Goal: Check status: Check status

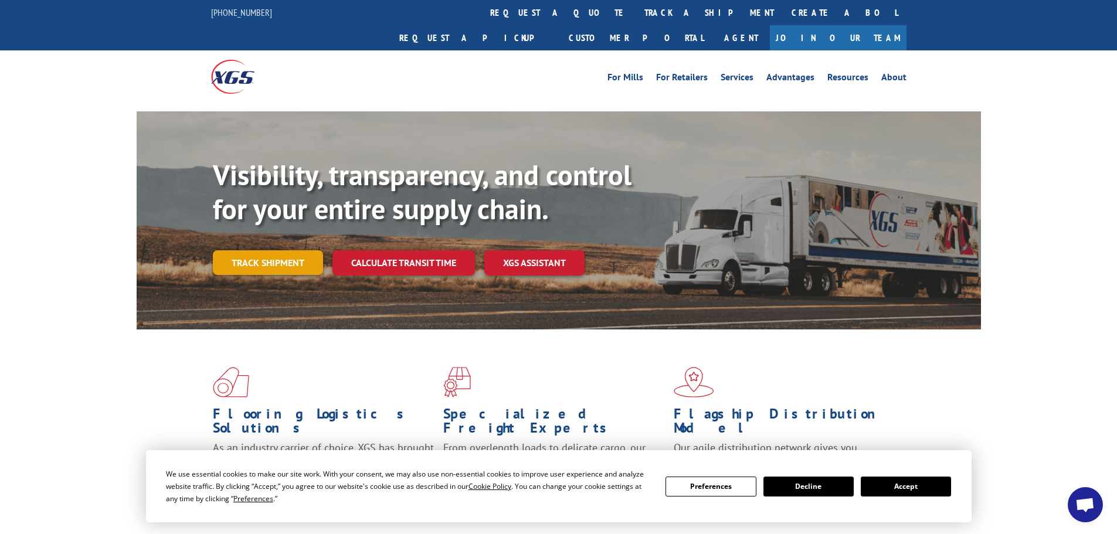
click at [266, 250] on link "Track shipment" at bounding box center [268, 262] width 110 height 25
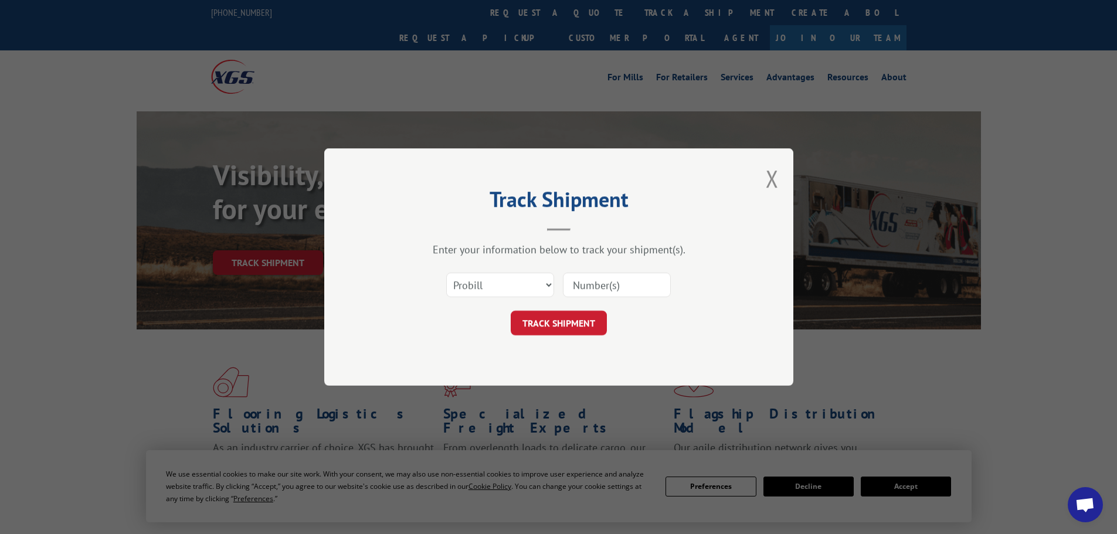
click at [616, 285] on input at bounding box center [617, 285] width 108 height 25
paste input "1010712226"
type input "1010712226"
click at [635, 288] on input "1010712226" at bounding box center [617, 285] width 108 height 25
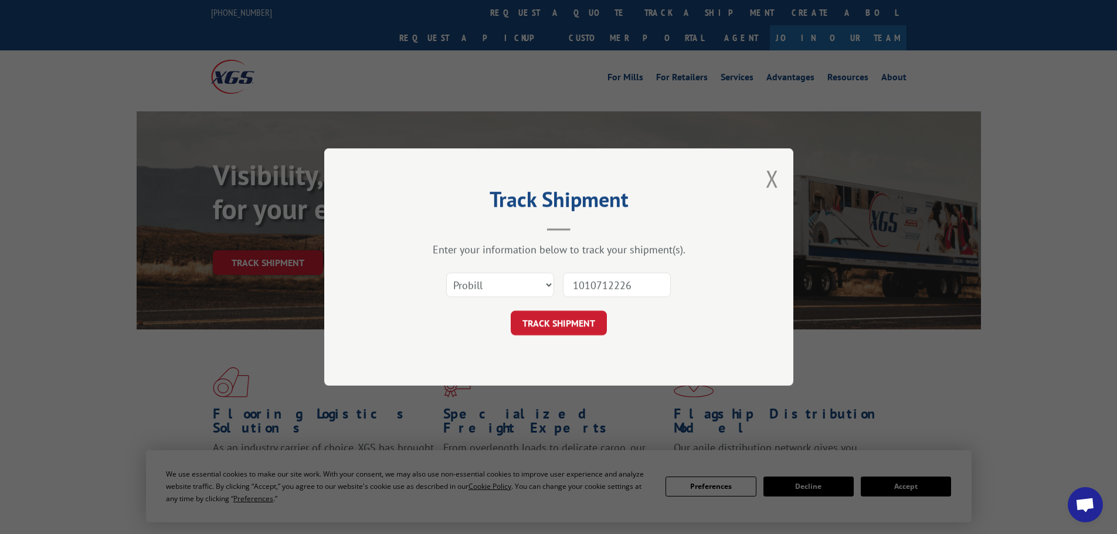
click at [635, 288] on input "1010712226" at bounding box center [617, 285] width 108 height 25
paste input "466435"
type input "466435"
click at [536, 285] on select "Select category... Probill BOL PO" at bounding box center [500, 285] width 108 height 25
drag, startPoint x: 610, startPoint y: 235, endPoint x: 593, endPoint y: 277, distance: 46.3
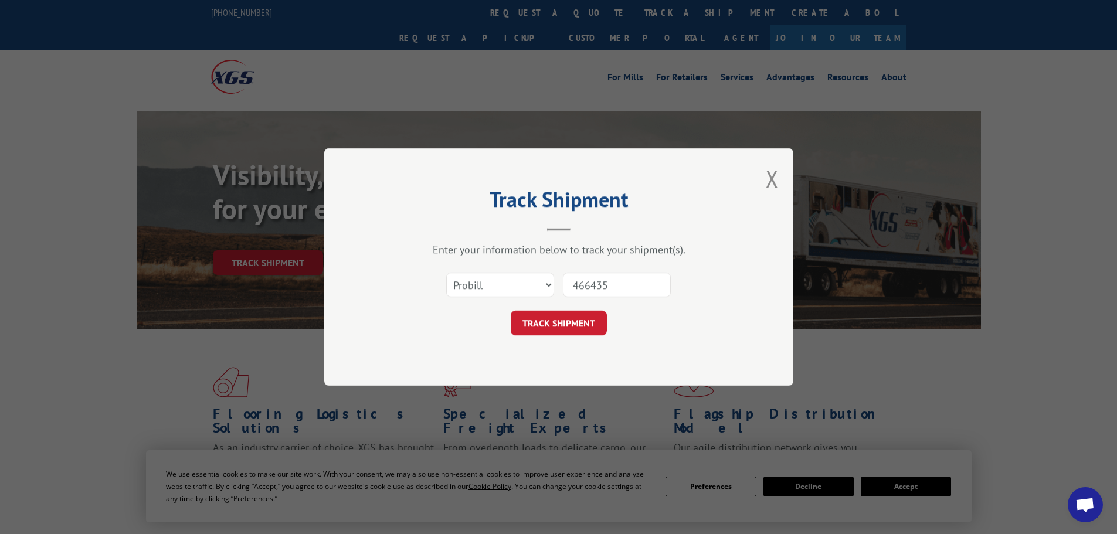
click at [610, 235] on div "Track Shipment Enter your information below to track your shipment(s). Select c…" at bounding box center [558, 266] width 469 height 237
click at [575, 327] on button "TRACK SHIPMENT" at bounding box center [559, 323] width 96 height 25
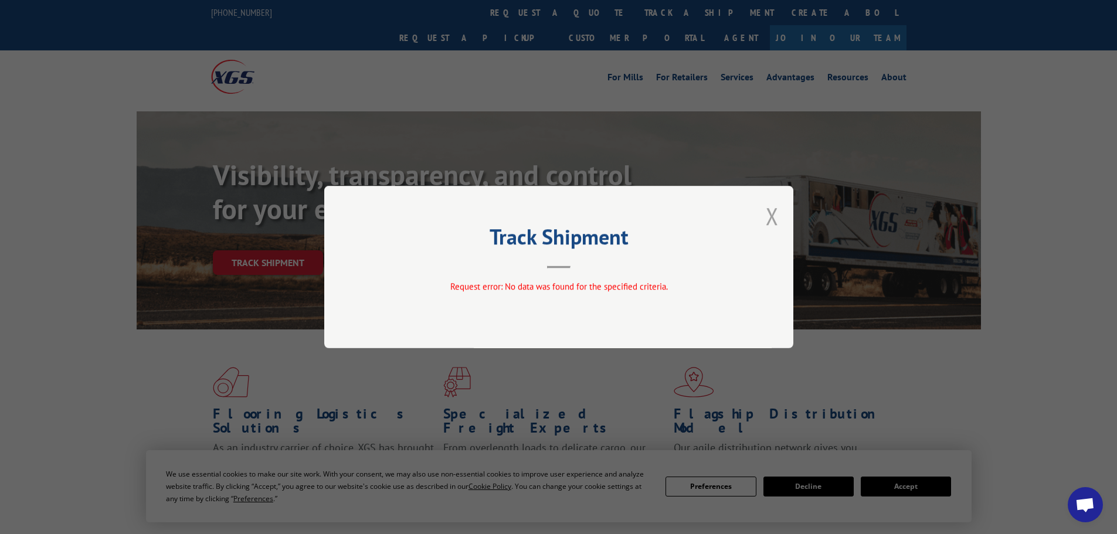
click at [768, 208] on button "Close modal" at bounding box center [772, 215] width 13 height 31
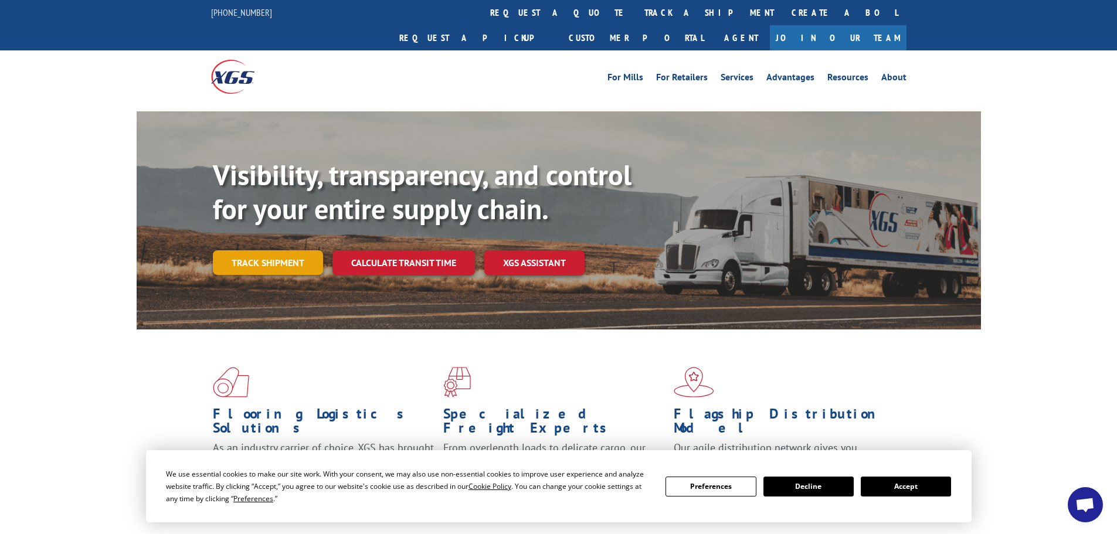
click at [300, 250] on link "Track shipment" at bounding box center [268, 262] width 110 height 25
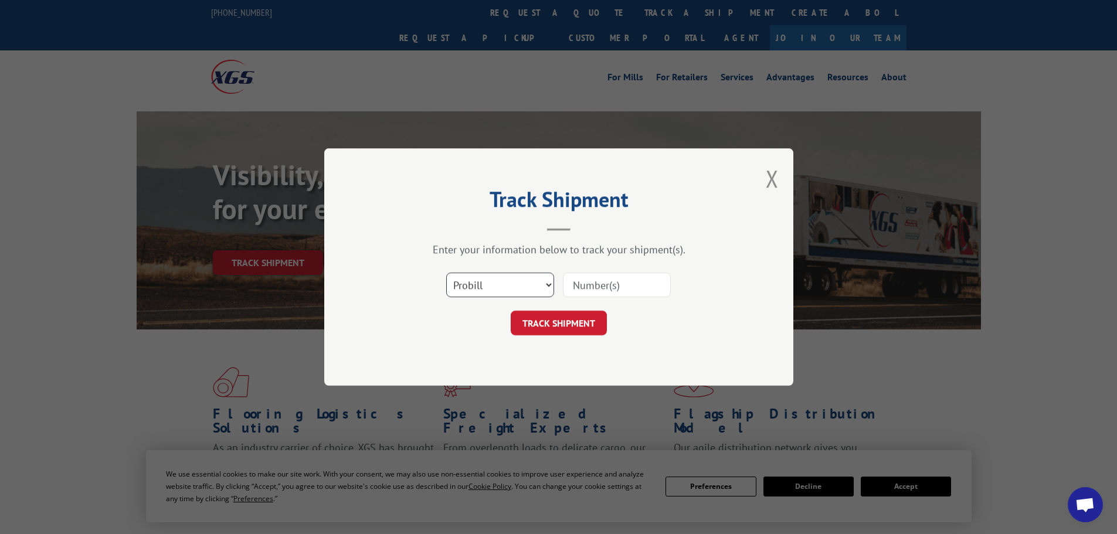
click at [489, 282] on select "Select category... Probill BOL PO" at bounding box center [500, 285] width 108 height 25
select select "po"
click at [446, 273] on select "Select category... Probill BOL PO" at bounding box center [500, 285] width 108 height 25
click at [601, 281] on input at bounding box center [617, 285] width 108 height 25
paste input "466435"
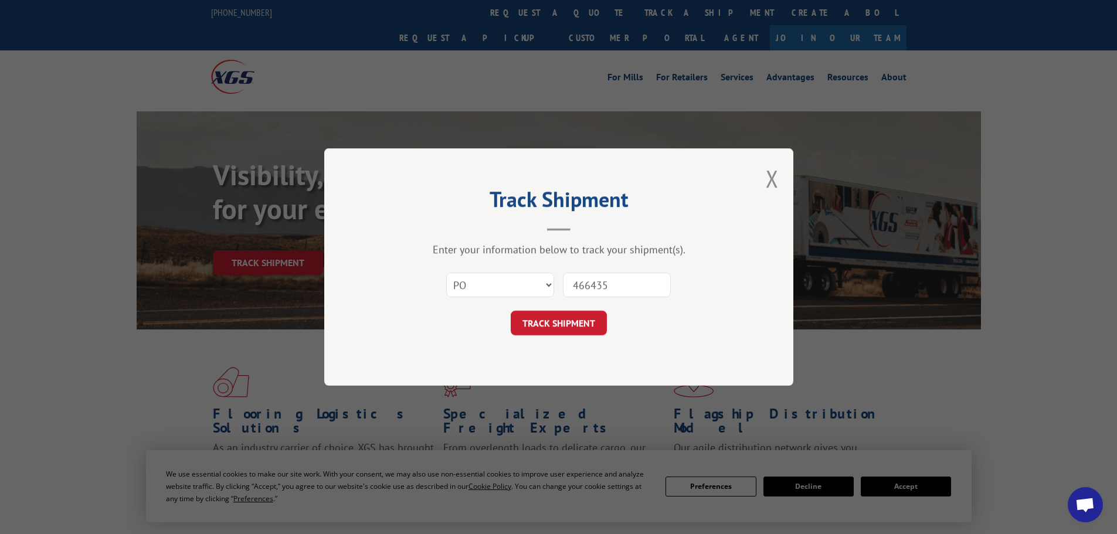
type input "466435"
click at [584, 338] on div "Track Shipment Enter your information below to track your shipment(s). Select c…" at bounding box center [558, 266] width 469 height 237
click at [586, 327] on button "TRACK SHIPMENT" at bounding box center [559, 323] width 96 height 25
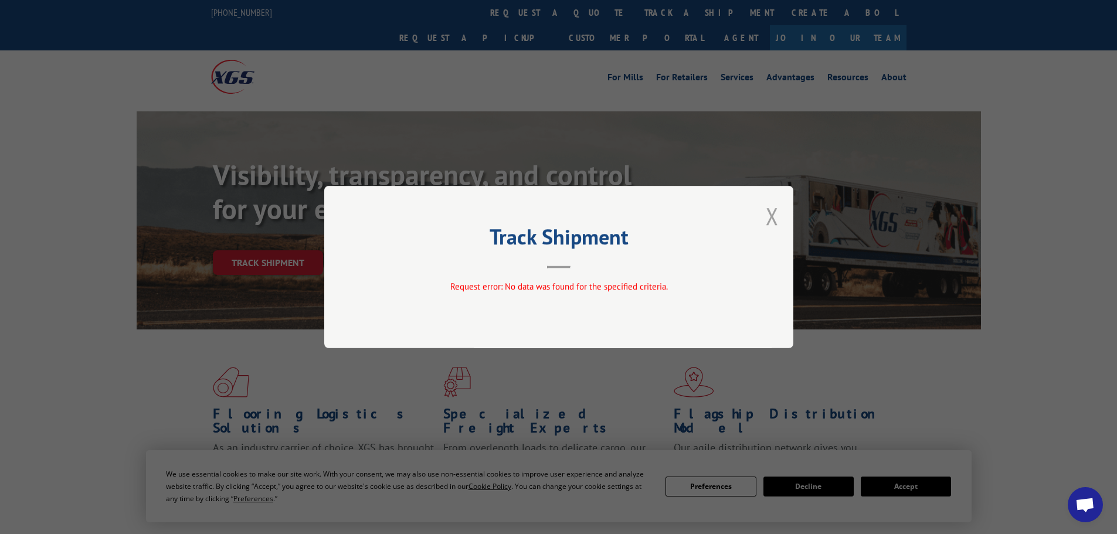
click at [768, 214] on button "Close modal" at bounding box center [772, 215] width 13 height 31
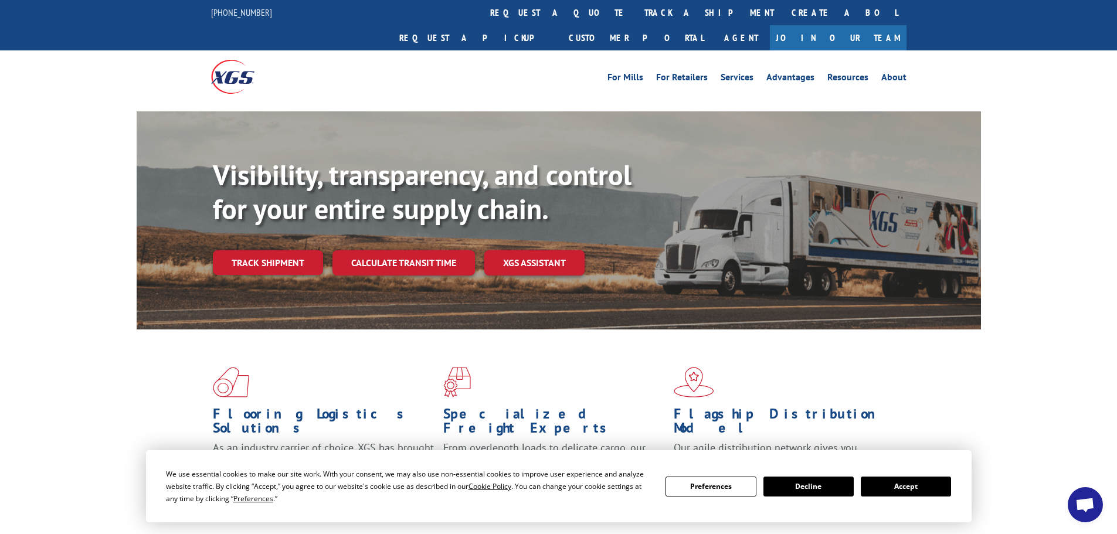
click at [272, 250] on link "Track shipment" at bounding box center [268, 262] width 110 height 25
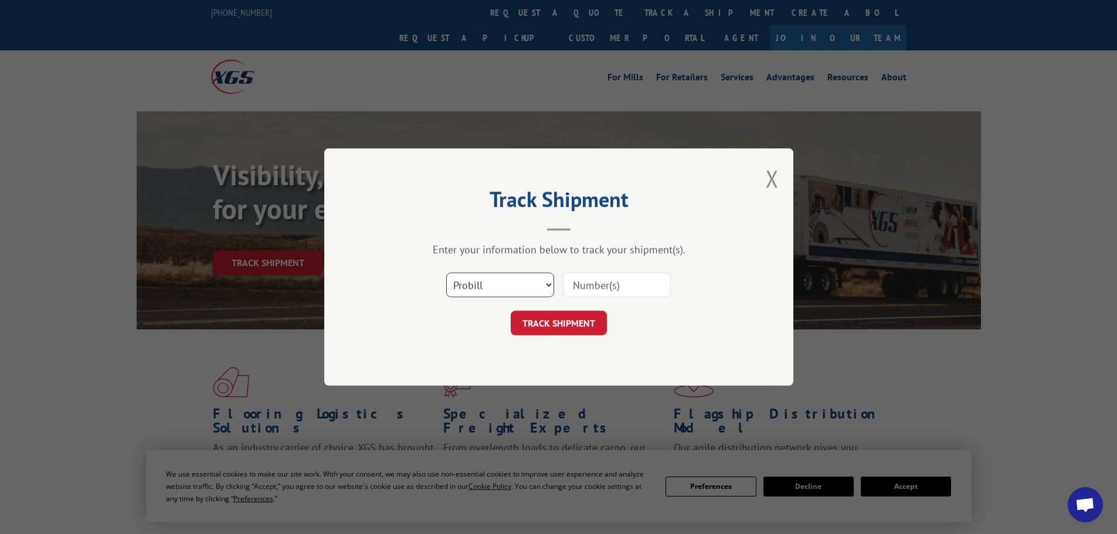
click at [506, 283] on select "Select category... Probill BOL PO" at bounding box center [500, 285] width 108 height 25
click at [446, 273] on select "Select category... Probill BOL PO" at bounding box center [500, 285] width 108 height 25
drag, startPoint x: 475, startPoint y: 267, endPoint x: 478, endPoint y: 286, distance: 18.4
click at [478, 271] on div "Select category... Probill BOL PO" at bounding box center [559, 285] width 352 height 39
click at [480, 288] on select "Select category... Probill BOL PO" at bounding box center [500, 285] width 108 height 25
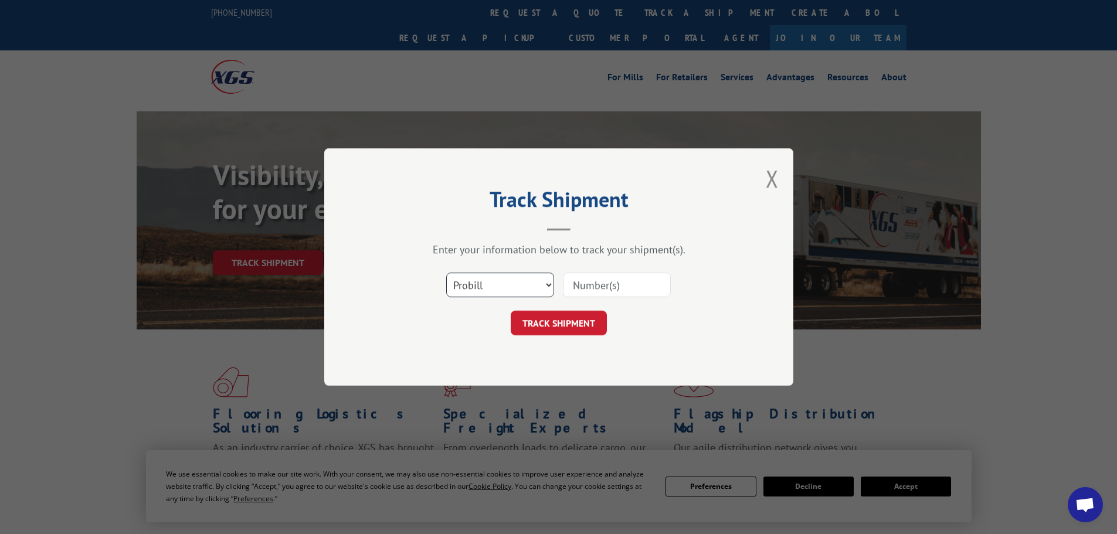
select select "bol"
click at [446, 273] on select "Select category... Probill BOL PO" at bounding box center [500, 285] width 108 height 25
click at [594, 286] on input at bounding box center [617, 285] width 108 height 25
paste input "466435"
type input "466435"
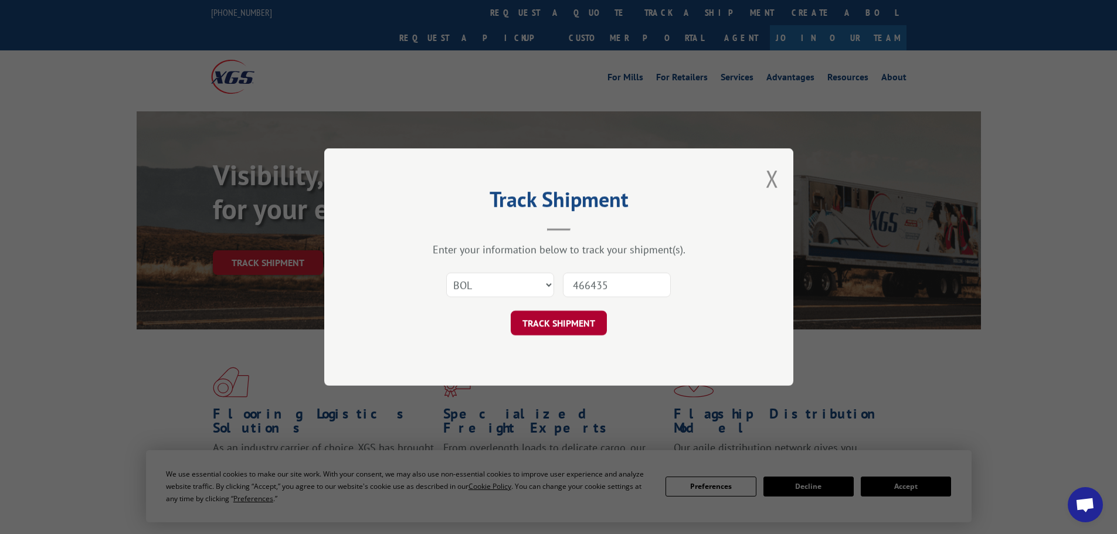
click at [579, 317] on button "TRACK SHIPMENT" at bounding box center [559, 323] width 96 height 25
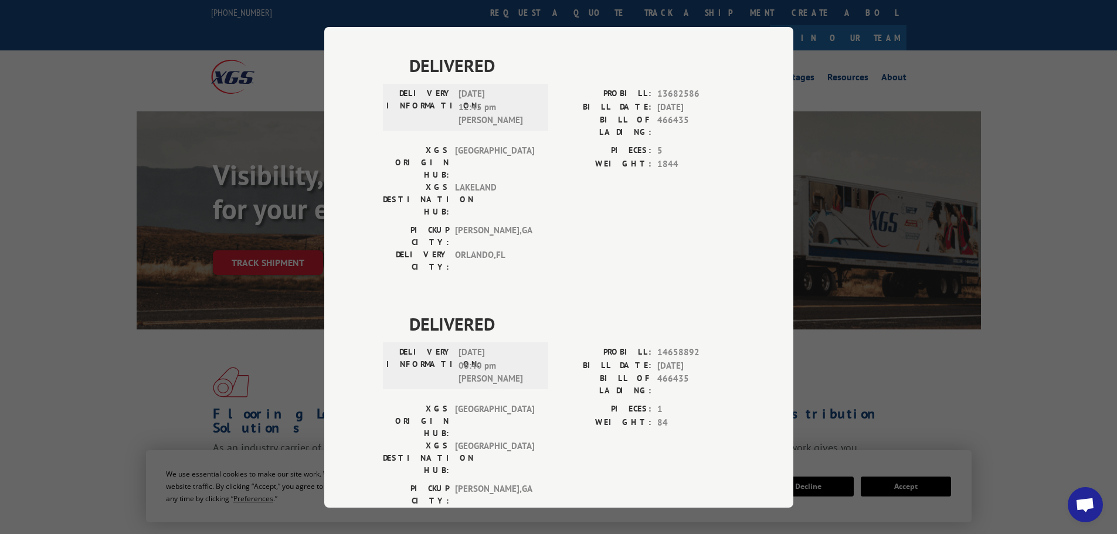
scroll to position [616, 0]
